Goal: Task Accomplishment & Management: Use online tool/utility

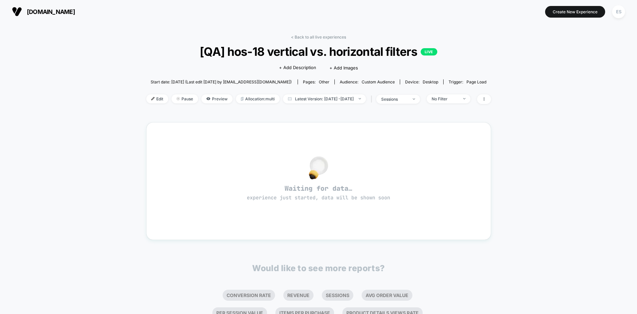
drag, startPoint x: 144, startPoint y: 99, endPoint x: 112, endPoint y: 100, distance: 31.9
click at [146, 100] on span "Edit" at bounding box center [157, 98] width 22 height 9
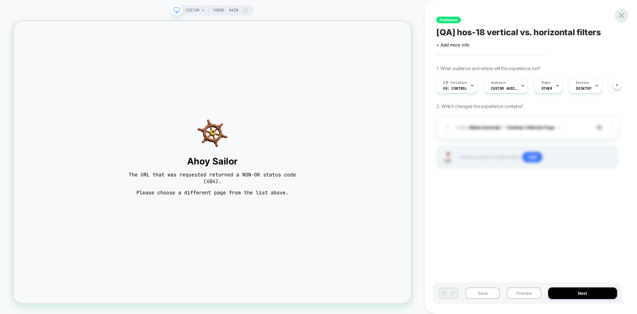
click at [617, 17] on icon at bounding box center [621, 15] width 9 height 9
